Goal: Check status: Check status

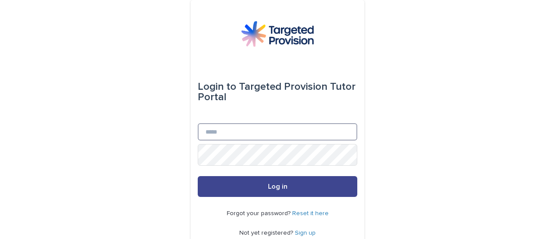
type input "**********"
click at [296, 186] on button "Log in" at bounding box center [278, 186] width 160 height 21
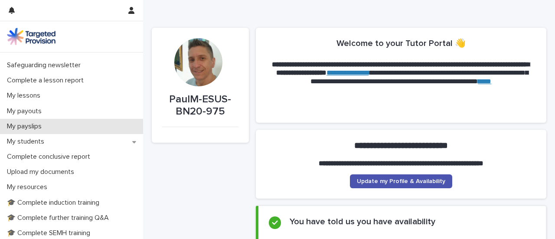
scroll to position [87, 0]
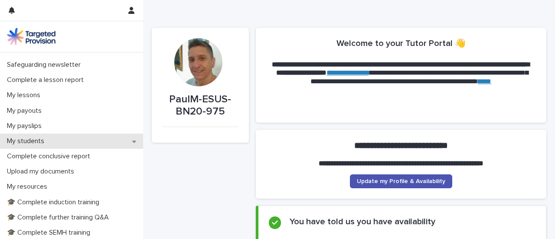
click at [51, 145] on p "My students" at bounding box center [27, 141] width 48 height 8
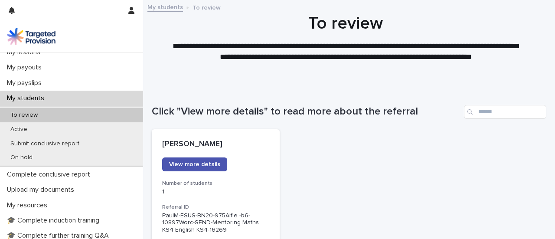
scroll to position [130, 0]
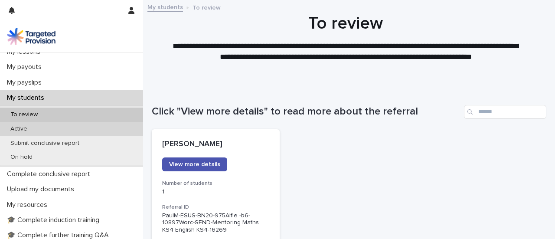
click at [54, 136] on div "Active" at bounding box center [71, 129] width 143 height 14
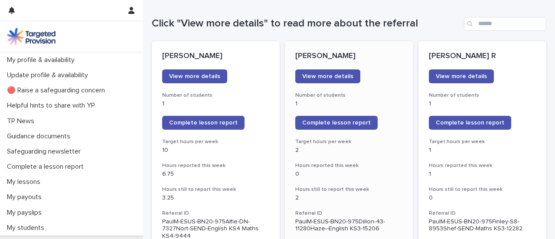
scroll to position [87, 0]
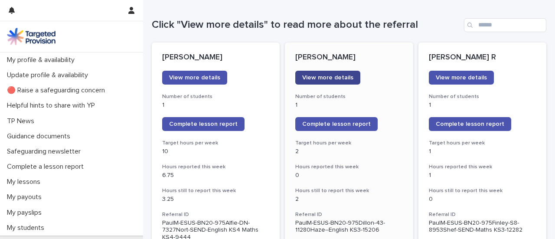
click at [351, 85] on link "View more details" at bounding box center [327, 78] width 65 height 14
